Goal: Browse casually

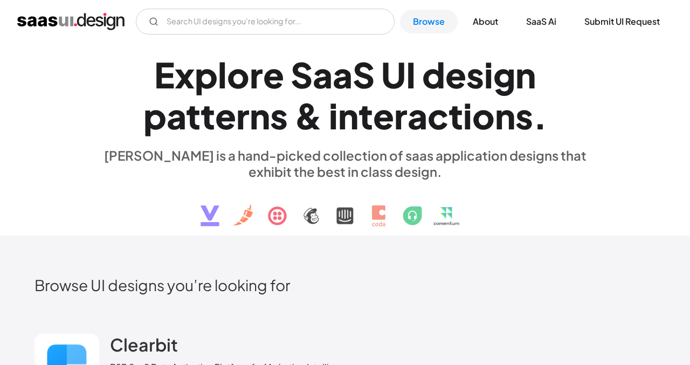
click at [107, 64] on h1 "Explore SaaS UI design patterns & interactions." at bounding box center [345, 95] width 496 height 83
click at [116, 25] on img "home" at bounding box center [70, 21] width 107 height 17
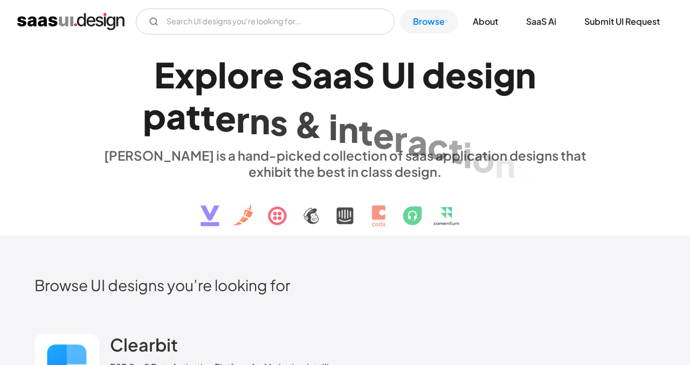
drag, startPoint x: 15, startPoint y: 18, endPoint x: 112, endPoint y: 20, distance: 97.0
click at [112, 20] on div "V7 Labs Gen AI Application Design Best-in-class data labeling tool. GenAI Close…" at bounding box center [345, 22] width 690 height 26
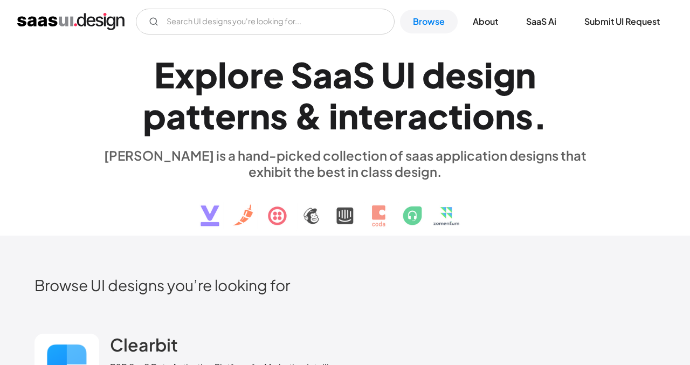
click at [493, 82] on div "g" at bounding box center [504, 74] width 22 height 41
